Goal: Communication & Community: Answer question/provide support

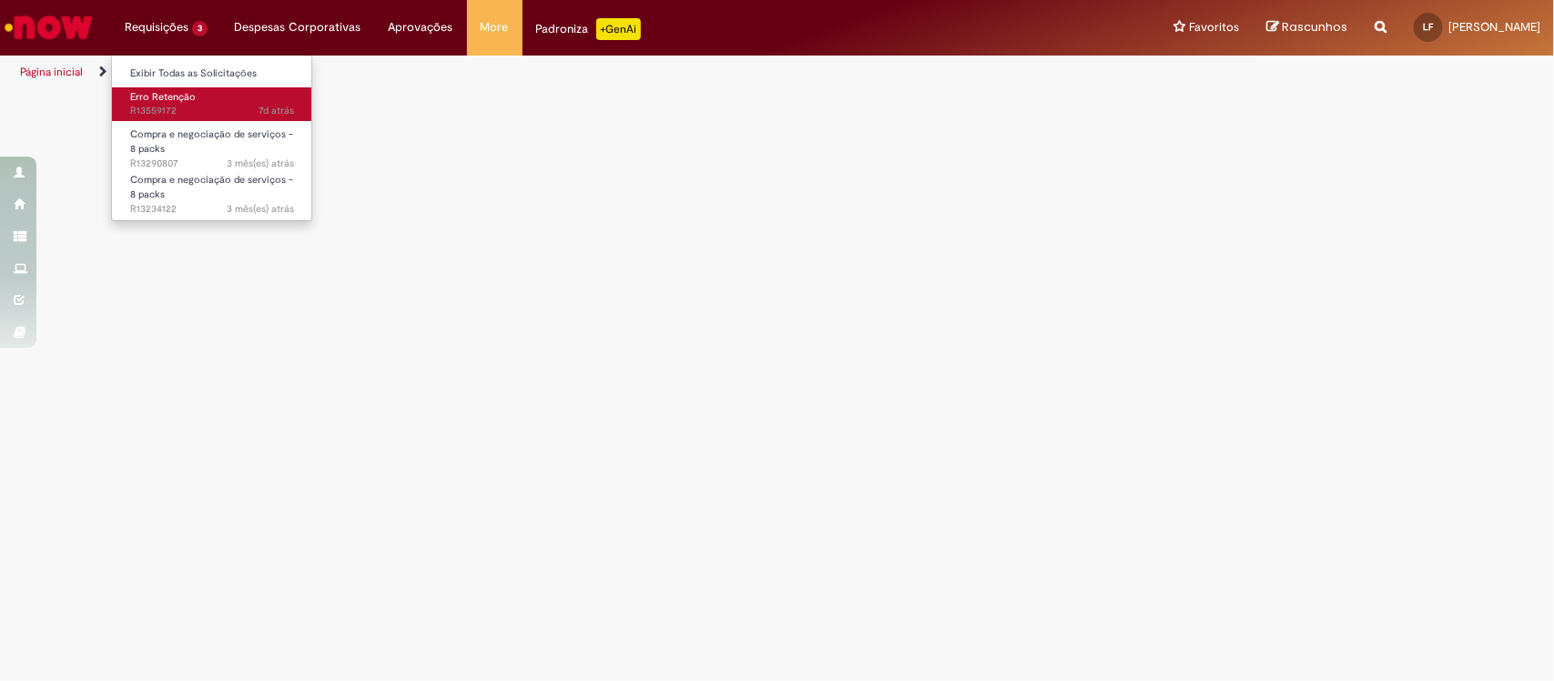
click at [160, 107] on span "7d atrás 7 dias atrás R13559172" at bounding box center [212, 111] width 164 height 15
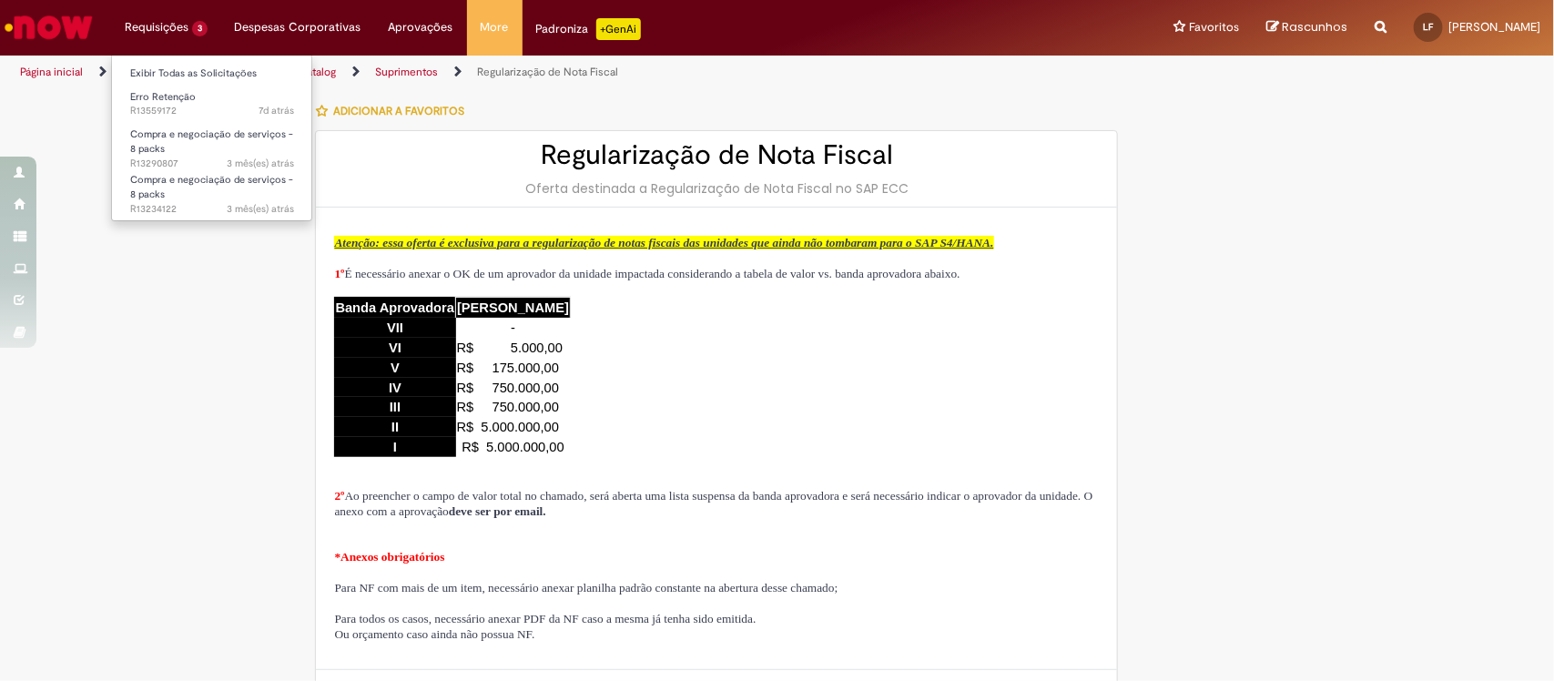
click at [157, 28] on li "Requisições 3 Exibir Todas as Solicitações Erro Retenção 7d atrás 7 dias atrás …" at bounding box center [166, 27] width 110 height 55
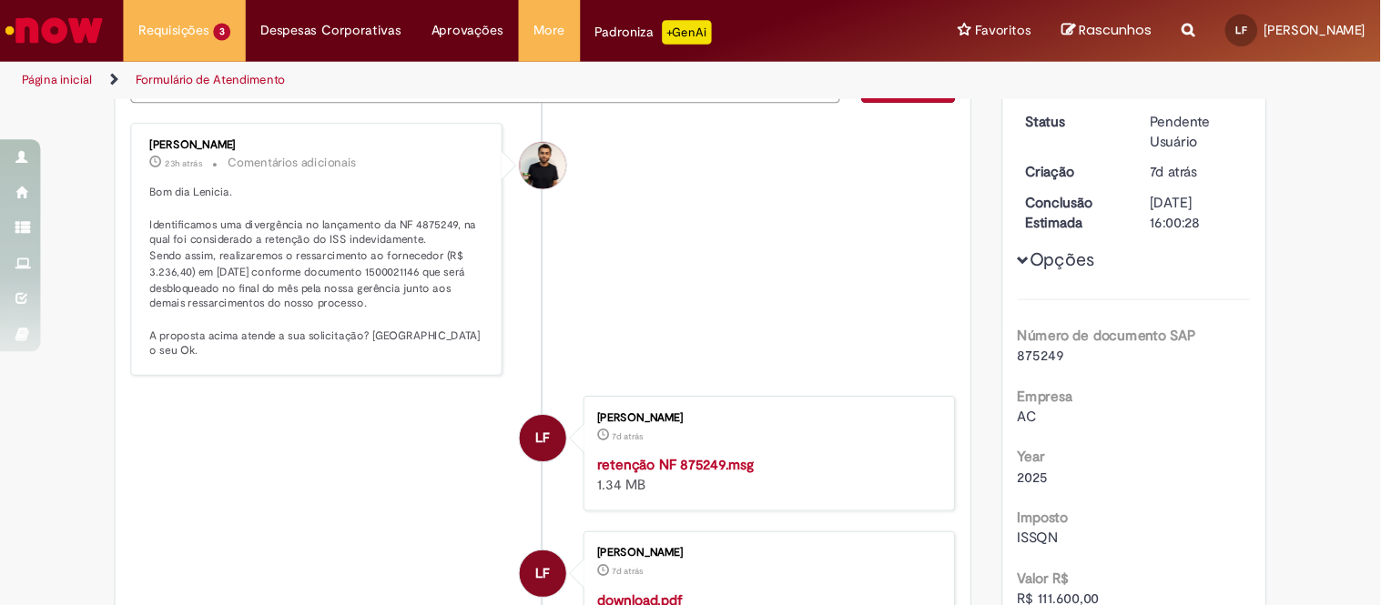
scroll to position [228, 0]
drag, startPoint x: 284, startPoint y: 217, endPoint x: 300, endPoint y: 217, distance: 16.4
click at [300, 217] on p "Bom dia Lenicia. Identificamos uma divergência no lançamento da NF 4875249, na …" at bounding box center [286, 245] width 303 height 157
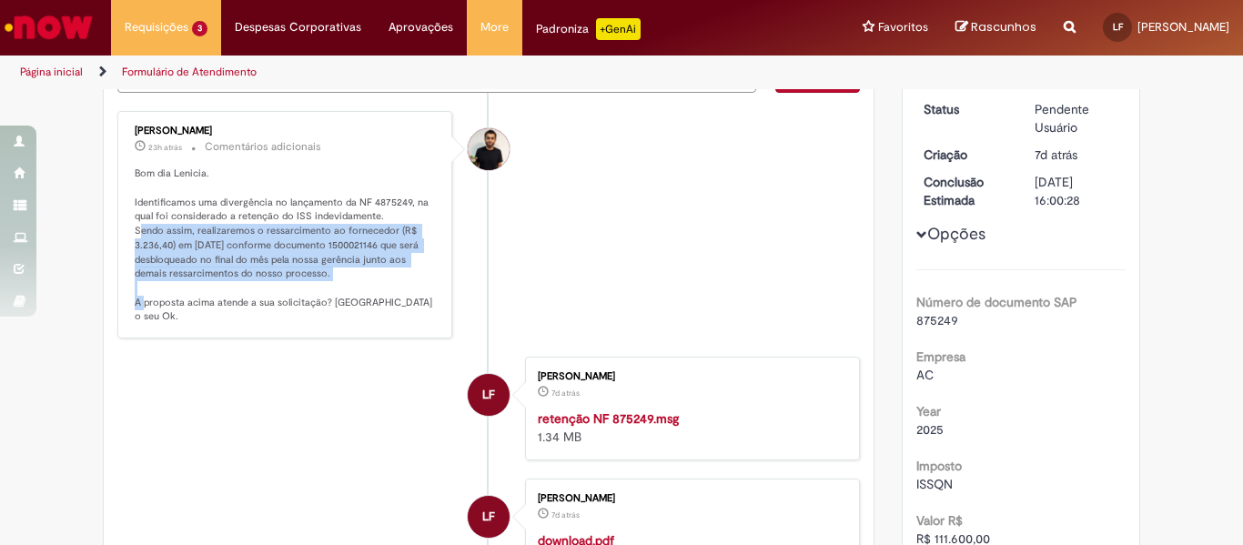
drag, startPoint x: 131, startPoint y: 231, endPoint x: 411, endPoint y: 271, distance: 282.3
click at [411, 271] on p "Bom dia Lenicia. Identificamos uma divergência no lançamento da NF 4875249, na …" at bounding box center [286, 245] width 303 height 157
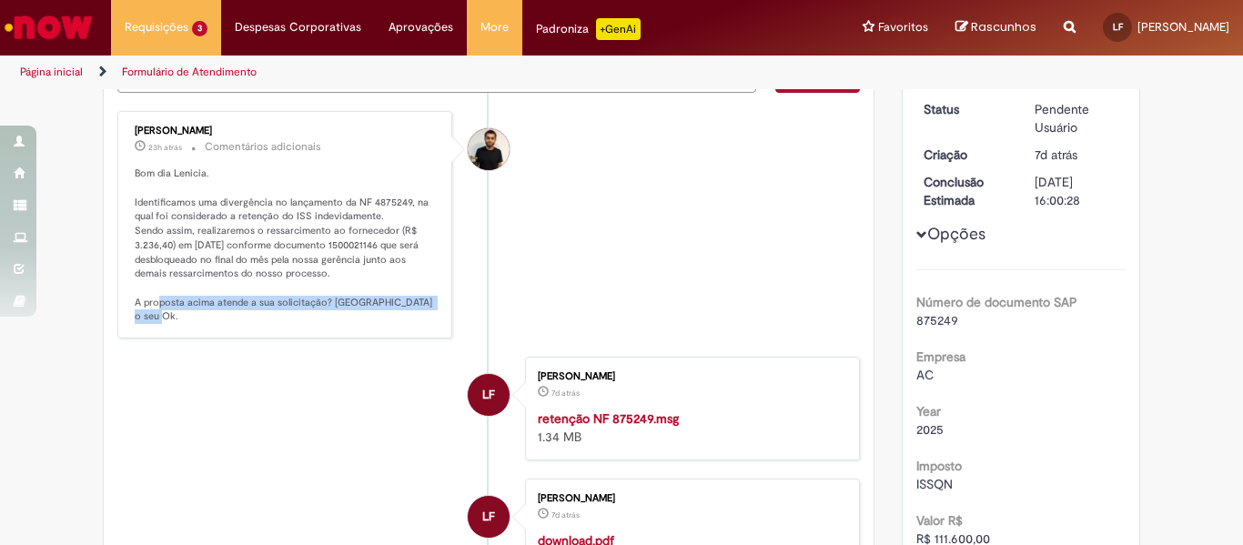
drag, startPoint x: 135, startPoint y: 300, endPoint x: 439, endPoint y: 316, distance: 304.4
click at [439, 316] on div "[PERSON_NAME] 23h atrás 23 horas atrás Comentários adicionais Bom dia Lenicia. …" at bounding box center [285, 225] width 324 height 217
click at [358, 277] on p "Bom dia Lenicia. Identificamos uma divergência no lançamento da NF 4875249, na …" at bounding box center [286, 245] width 303 height 157
click at [364, 249] on p "Bom dia Lenicia. Identificamos uma divergência no lançamento da NF 4875249, na …" at bounding box center [286, 245] width 303 height 157
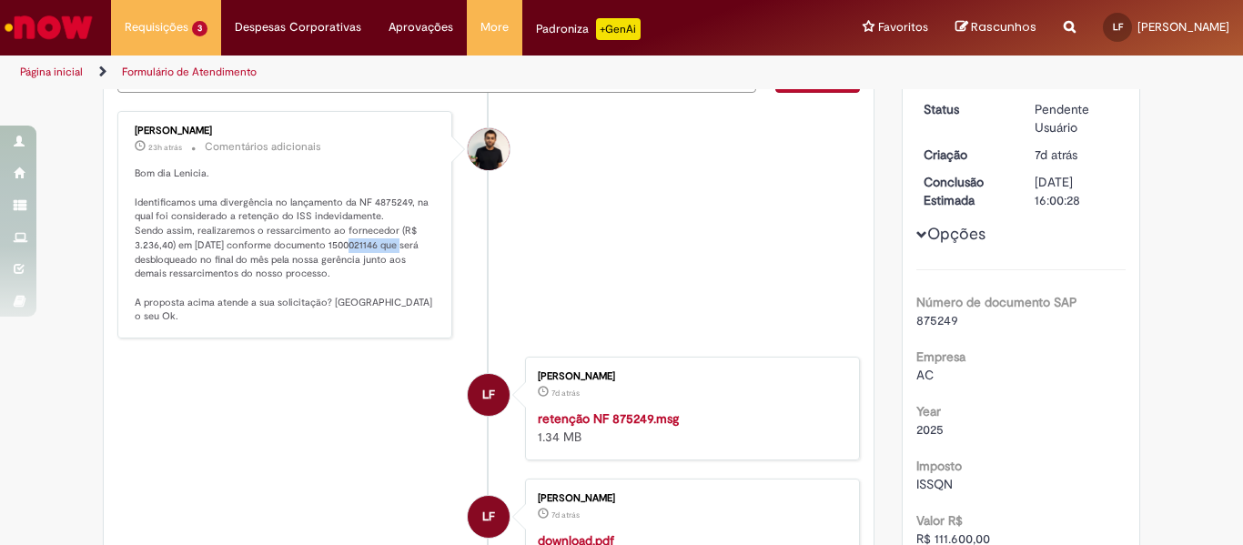
copy p "1500021146"
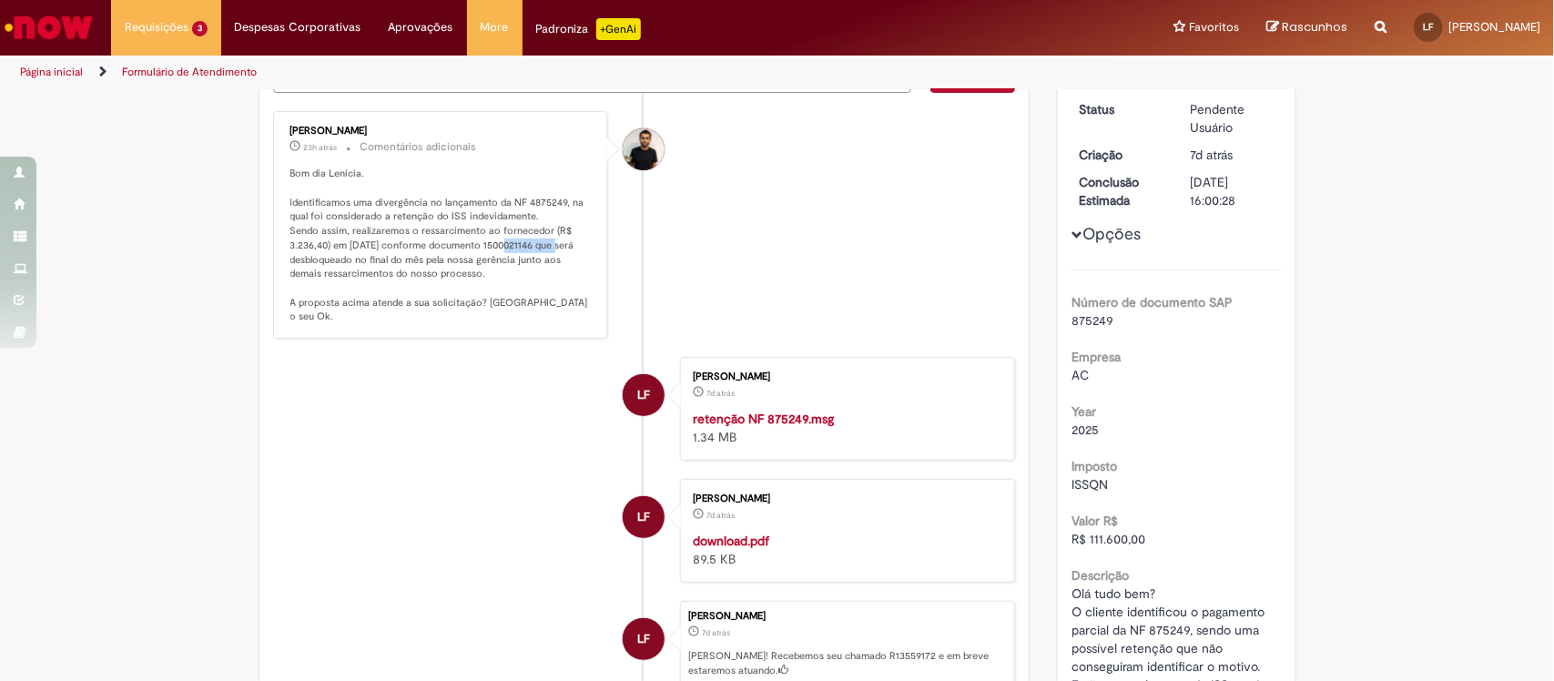
copy p "1500021146"
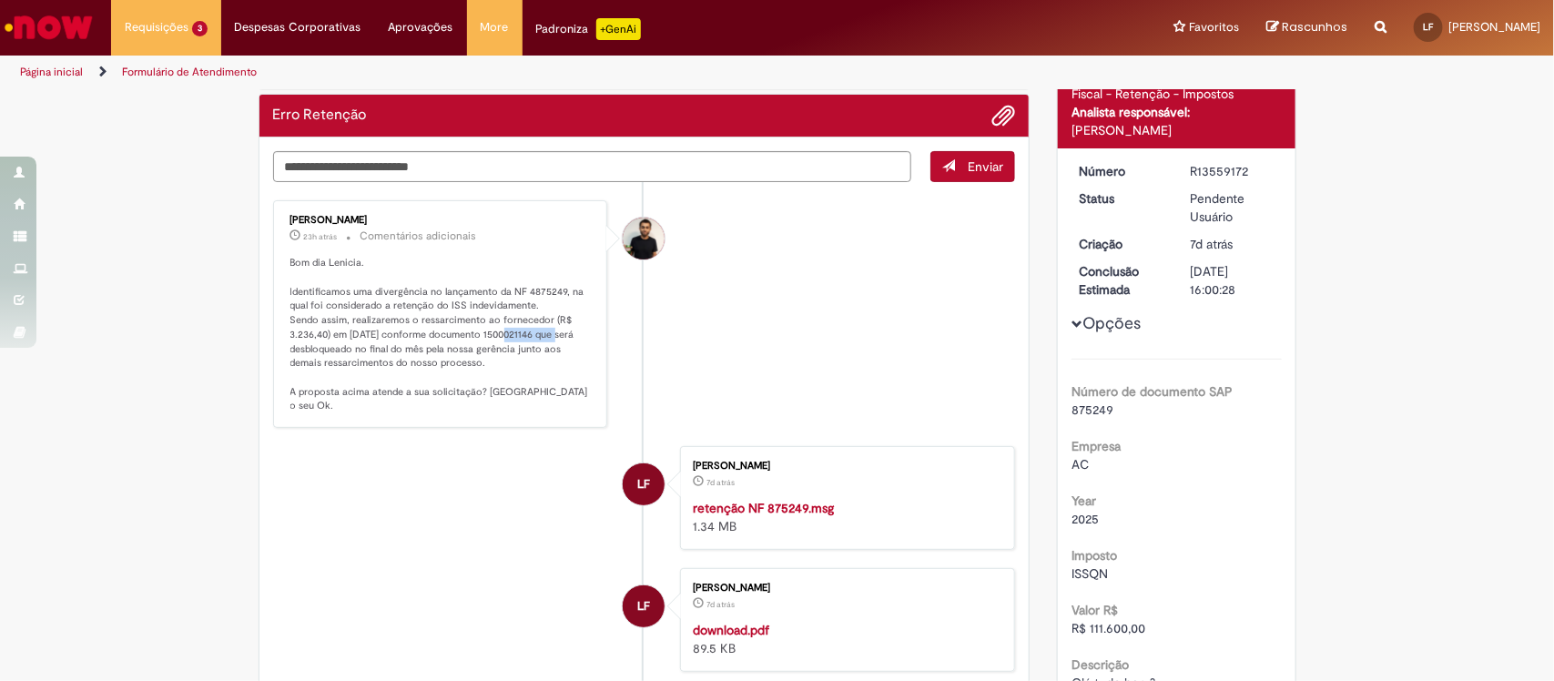
scroll to position [114, 0]
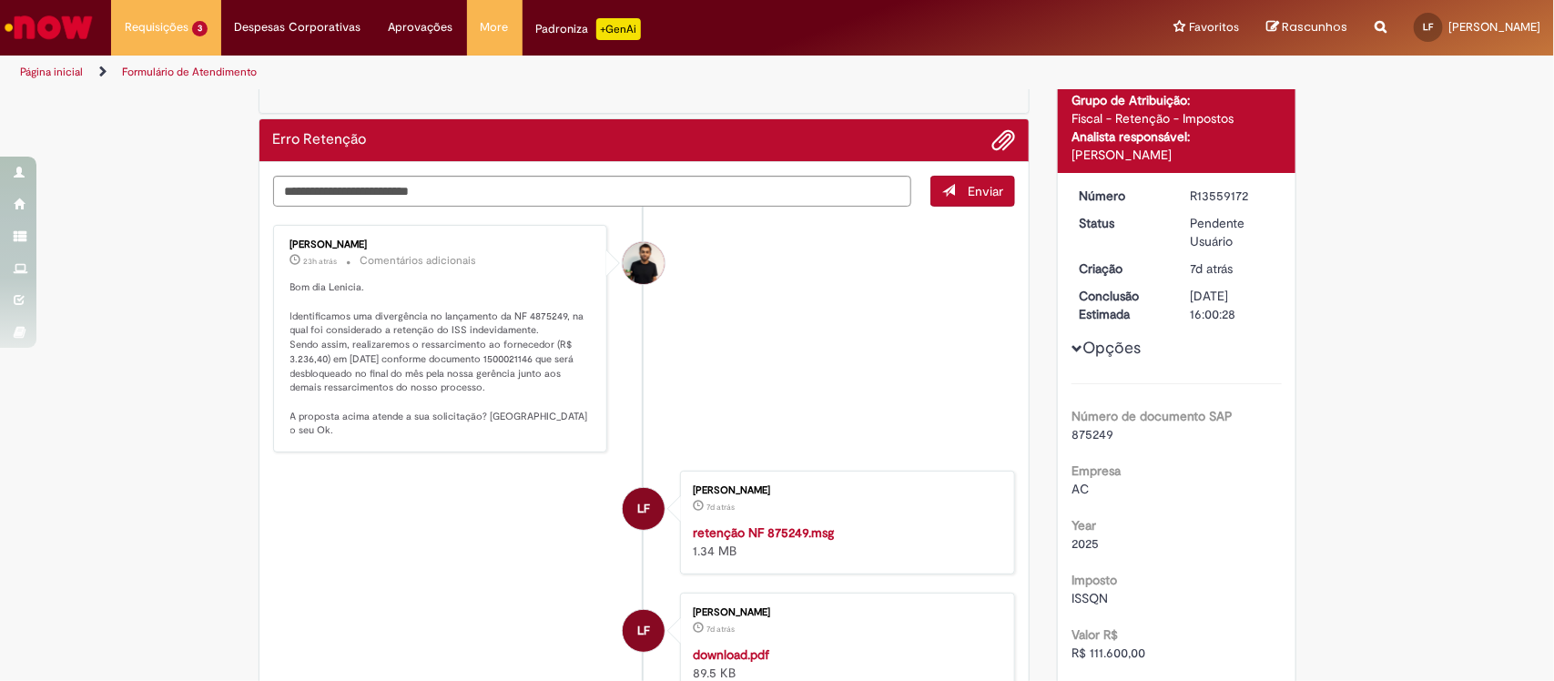
click at [367, 351] on p "Bom dia Lenicia. Identificamos uma divergência no lançamento da NF 4875249, na …" at bounding box center [441, 358] width 303 height 157
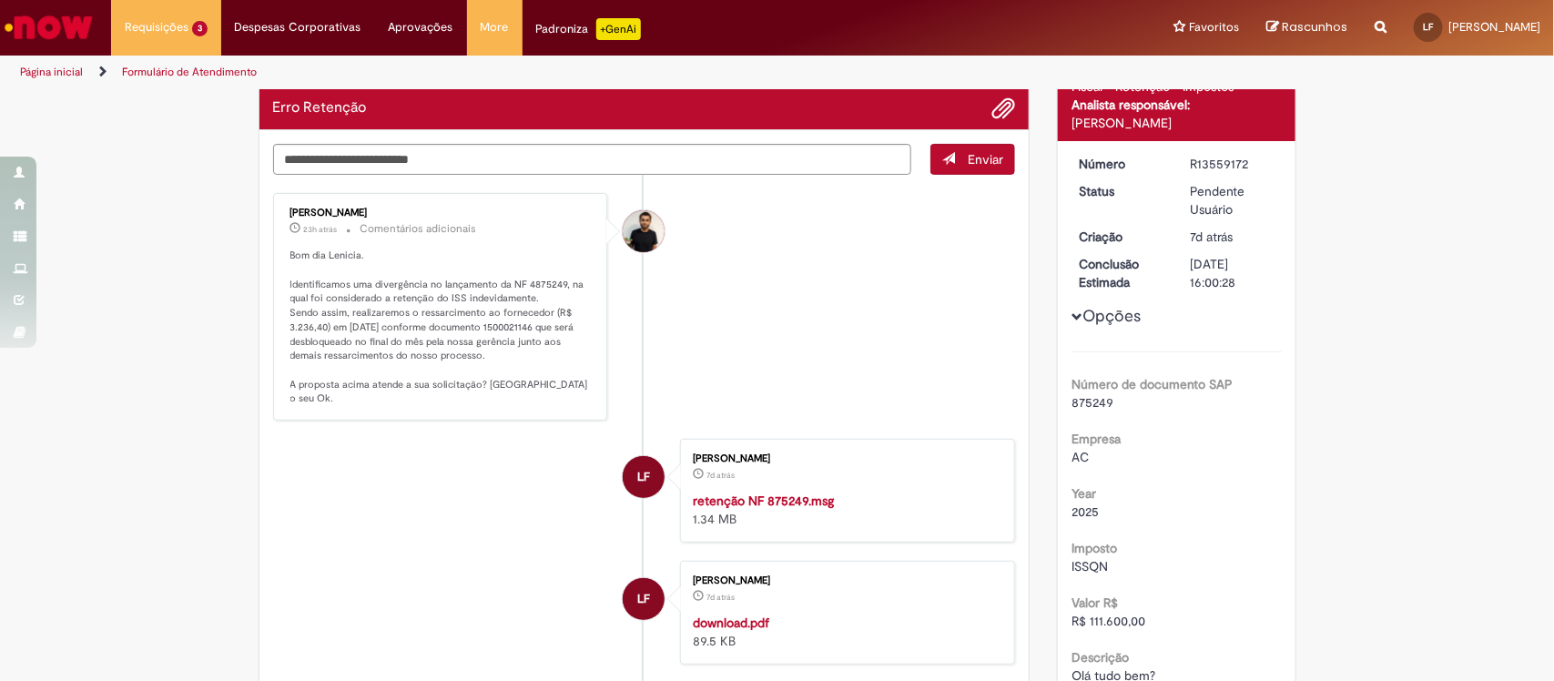
scroll to position [116, 0]
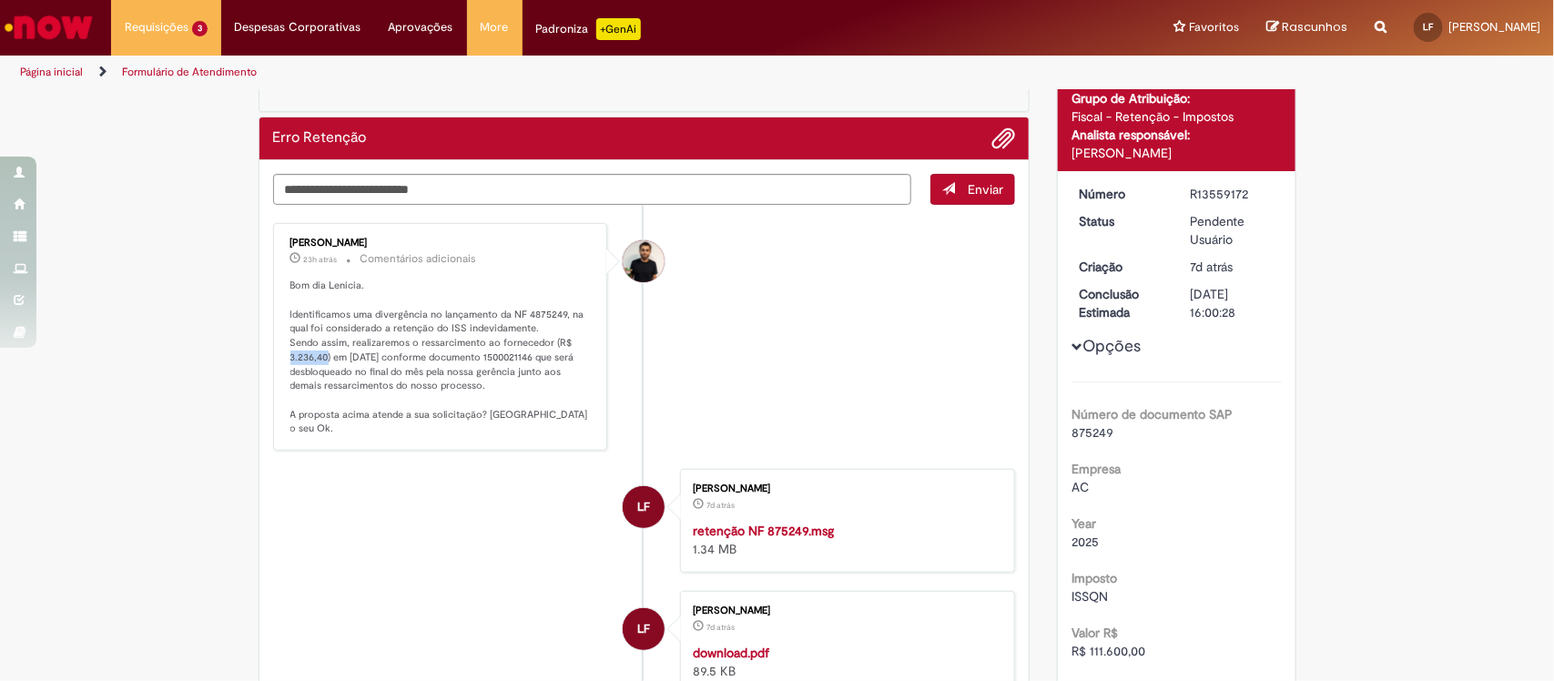
drag, startPoint x: 280, startPoint y: 355, endPoint x: 310, endPoint y: 358, distance: 30.2
click at [316, 358] on p "Bom dia Lenicia. Identificamos uma divergência no lançamento da NF 4875249, na …" at bounding box center [441, 357] width 303 height 157
copy p "3.236,4"
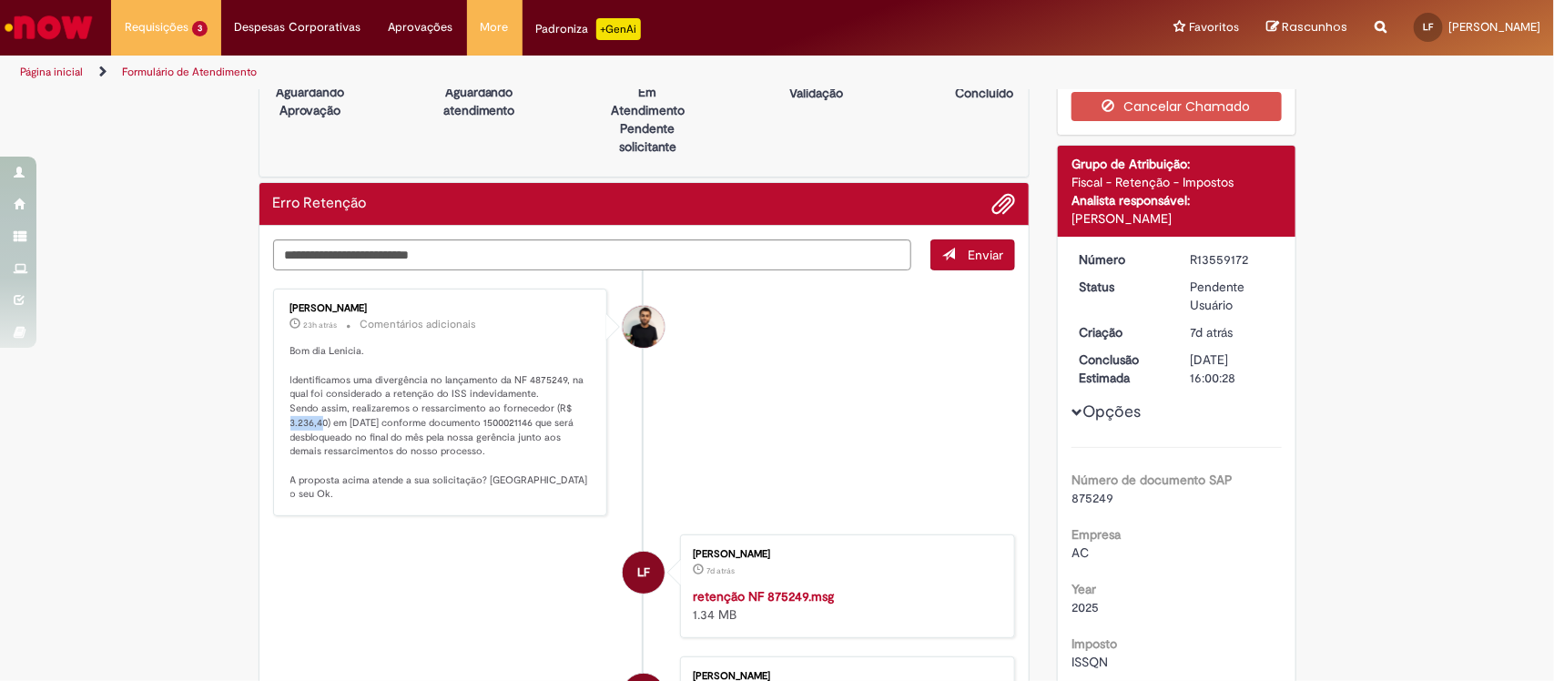
scroll to position [0, 0]
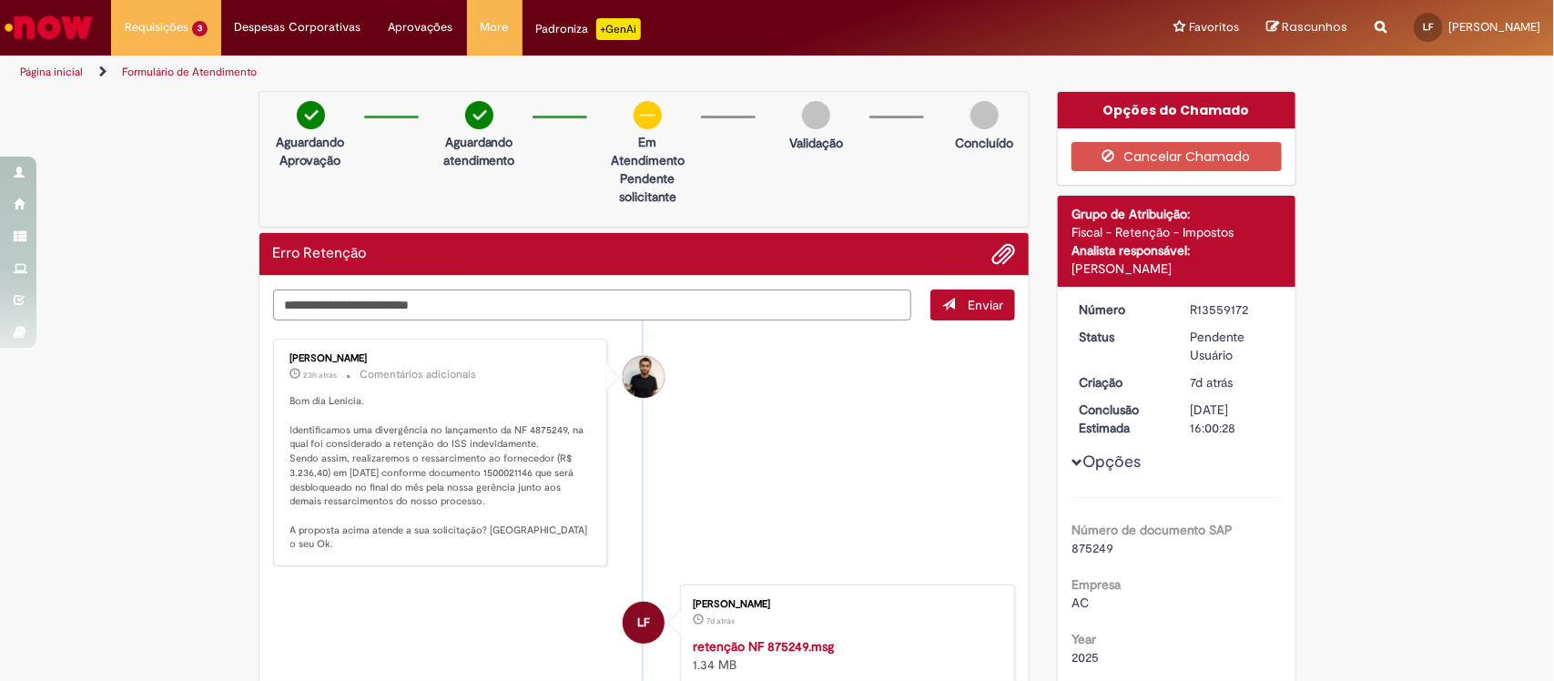
click at [735, 294] on textarea "Digite sua mensagem aqui..." at bounding box center [592, 305] width 639 height 32
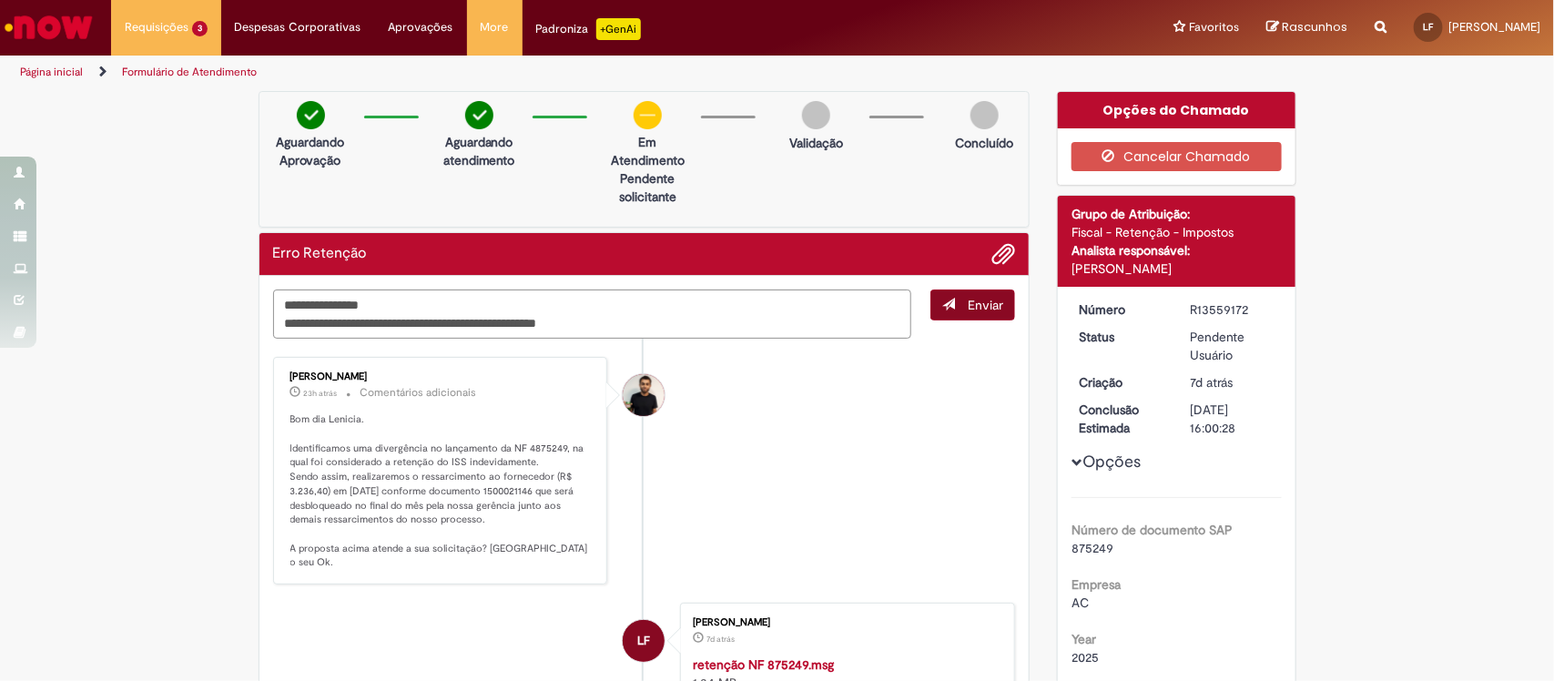
type textarea "**********"
click at [972, 306] on span "Enviar" at bounding box center [985, 305] width 35 height 16
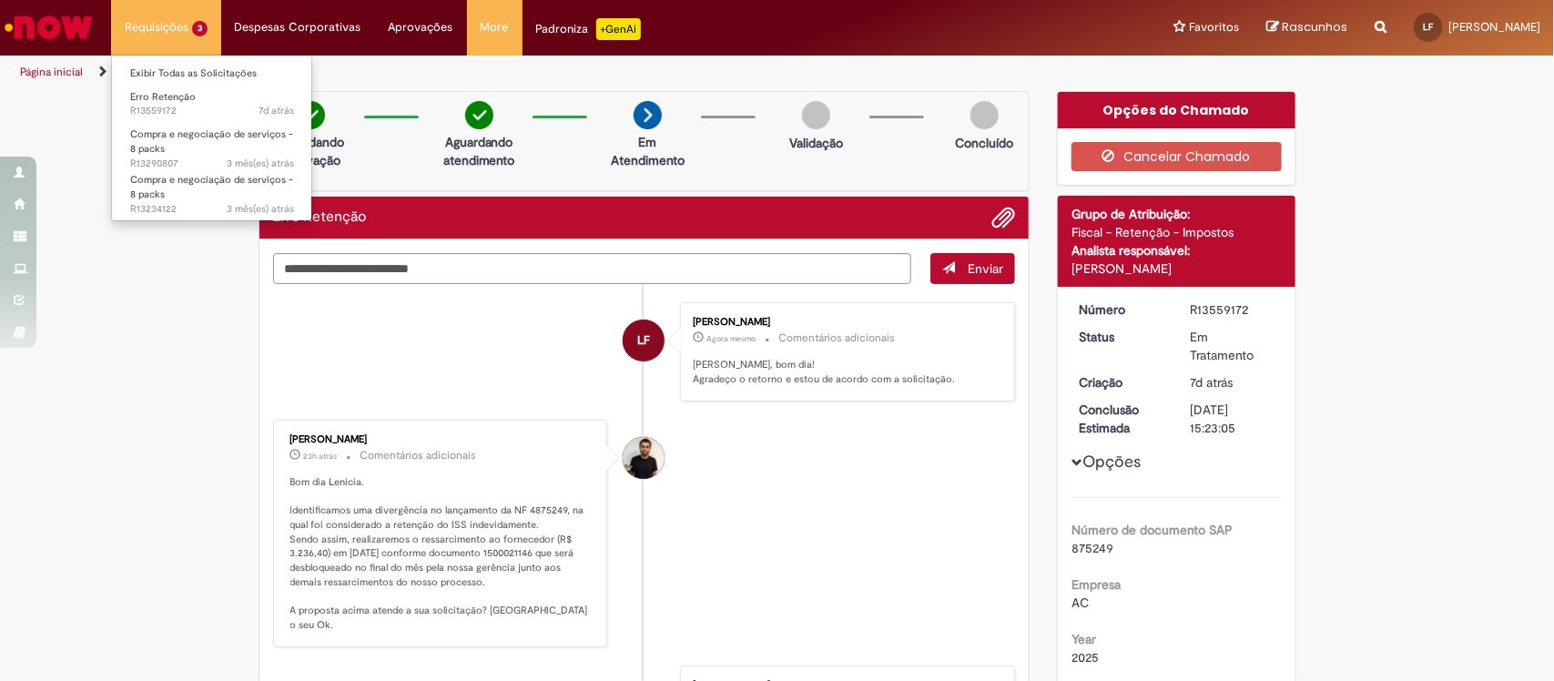
click at [142, 24] on li "Requisições 3 Exibir Todas as Solicitações Erro Retenção 7d atrás 7 dias atrás …" at bounding box center [166, 27] width 110 height 55
click at [176, 75] on link "Exibir Todas as Solicitações" at bounding box center [212, 74] width 200 height 20
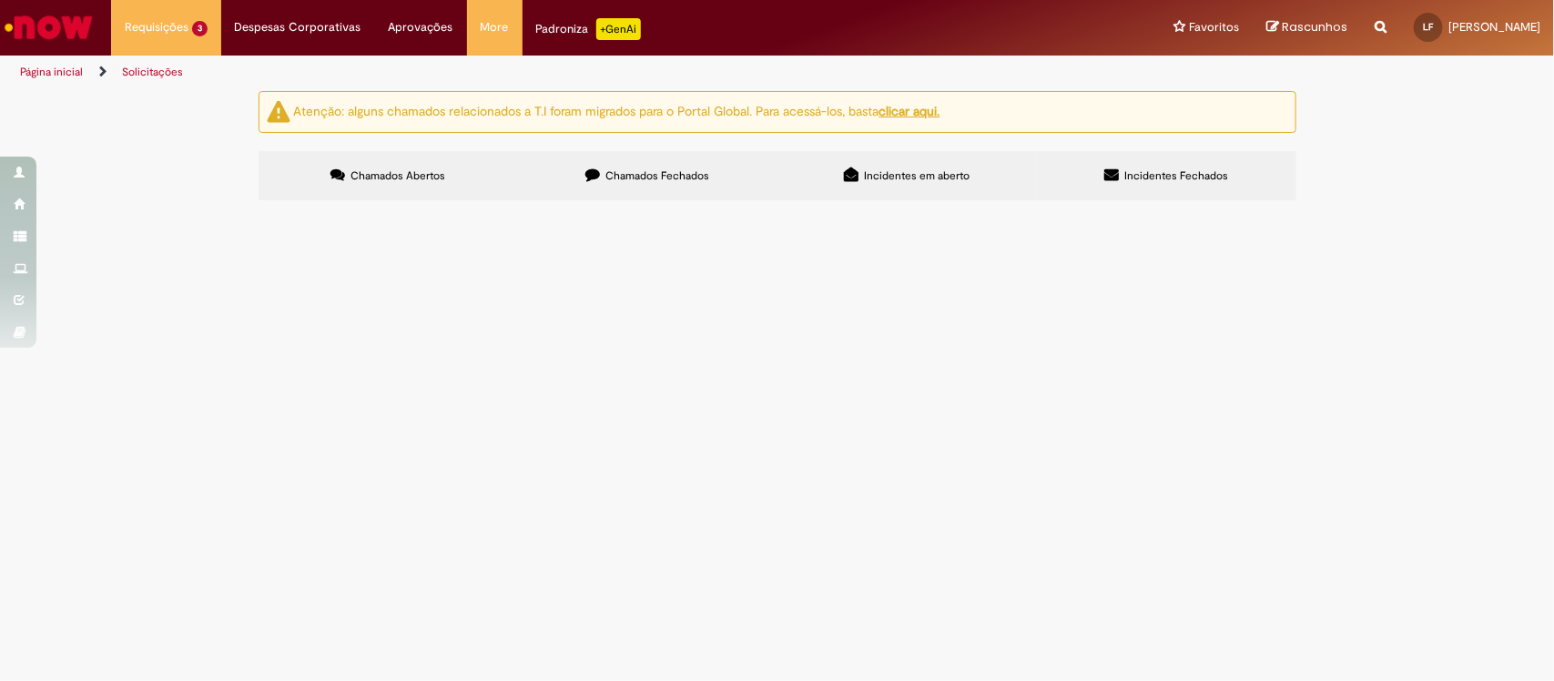
click at [0, 0] on span "R13234122" at bounding box center [0, 0] width 0 height 0
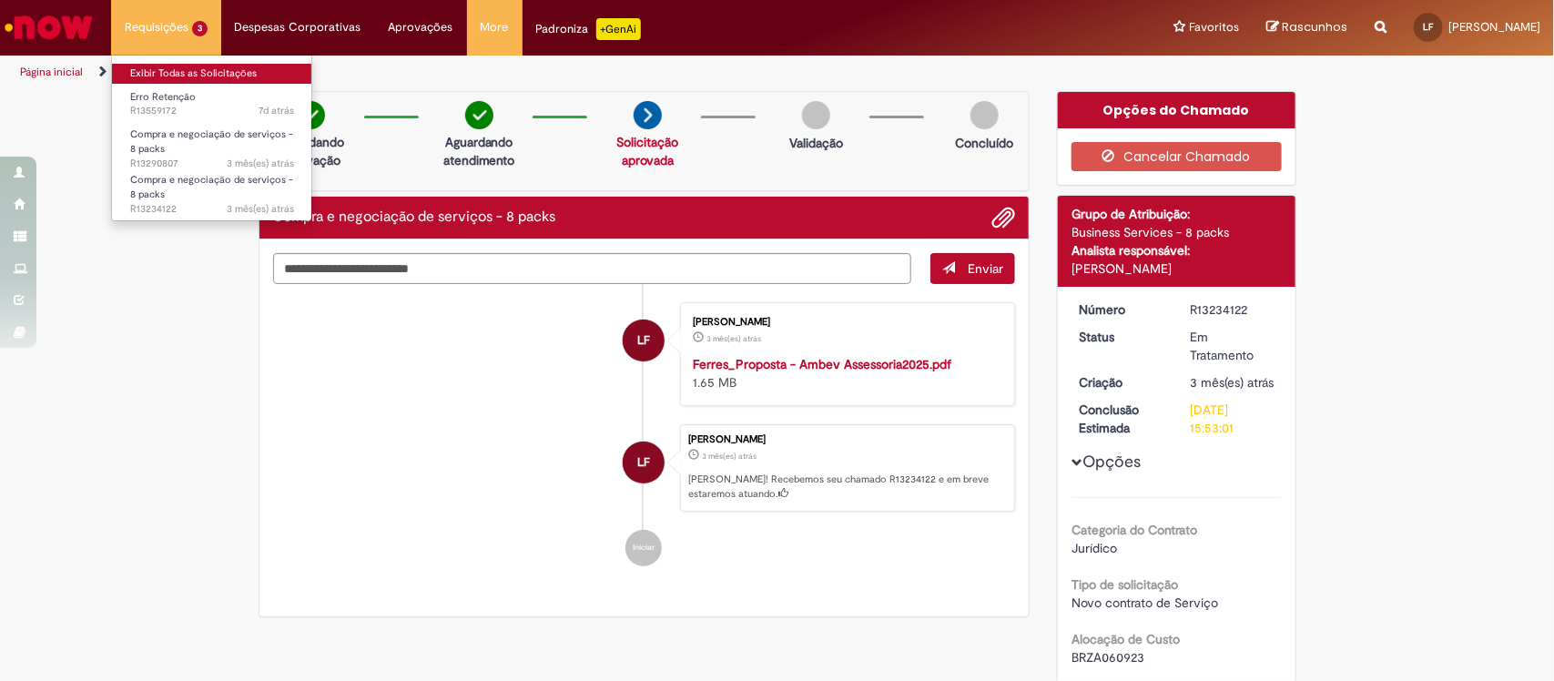
click at [191, 75] on link "Exibir Todas as Solicitações" at bounding box center [212, 74] width 200 height 20
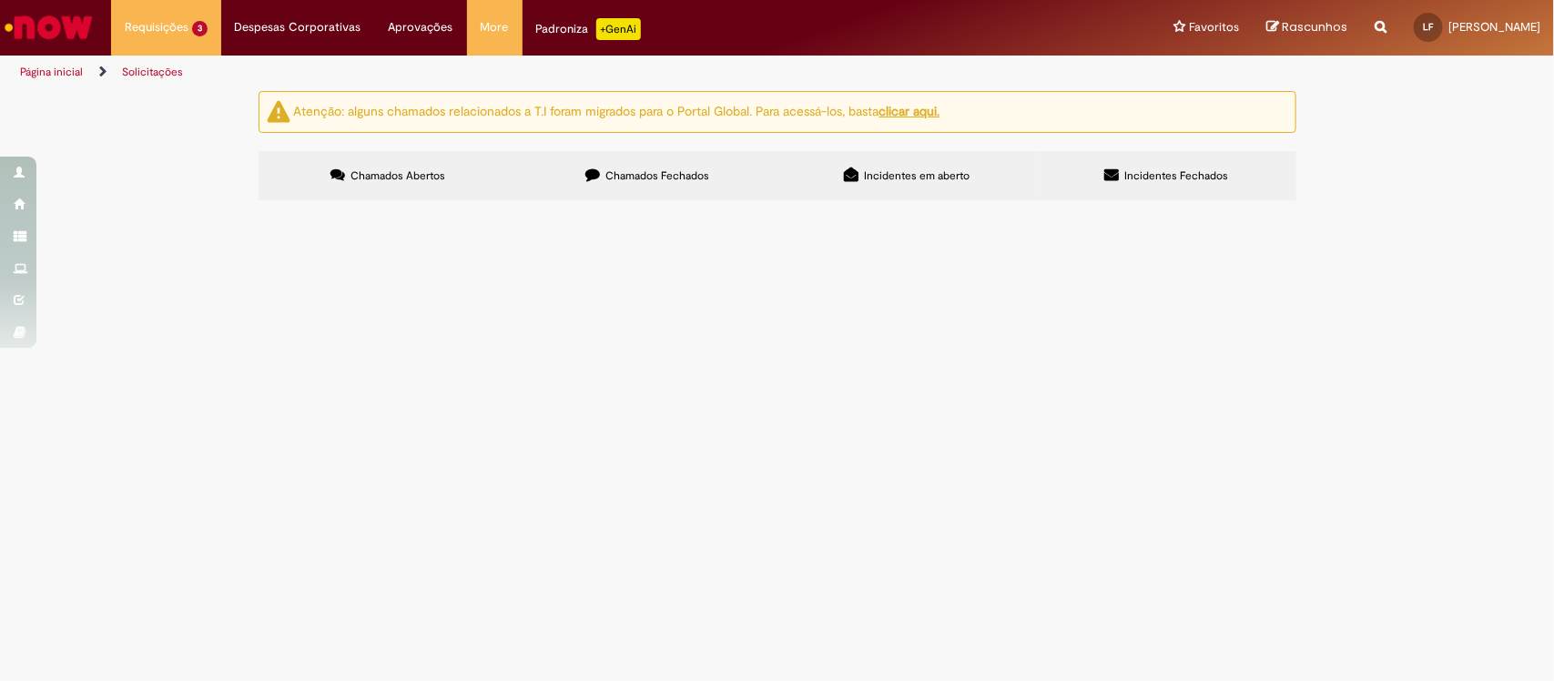
drag, startPoint x: 164, startPoint y: 127, endPoint x: 150, endPoint y: 107, distance: 24.2
click at [162, 125] on div "Atenção: alguns chamados relacionados a T.I foram migrados para o Portal Global…" at bounding box center [777, 148] width 1554 height 115
